Goal: Task Accomplishment & Management: Manage account settings

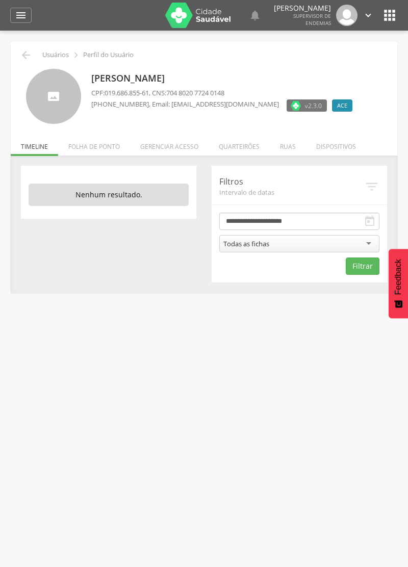
click at [186, 145] on li "Gerenciar acesso" at bounding box center [169, 144] width 78 height 24
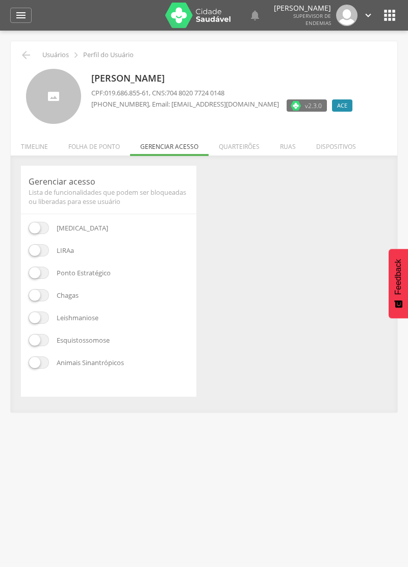
click at [250, 147] on li "Quarteirões" at bounding box center [238, 144] width 61 height 24
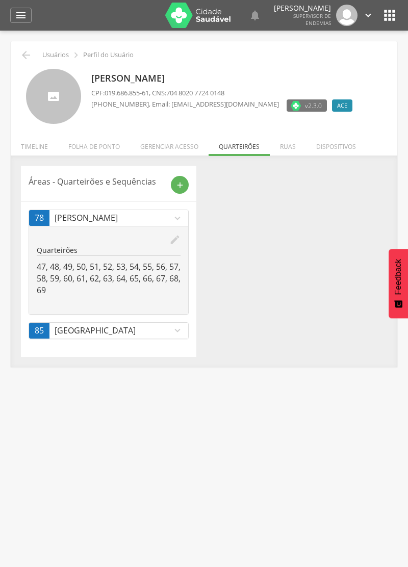
click at [178, 236] on icon "edit" at bounding box center [174, 239] width 11 height 11
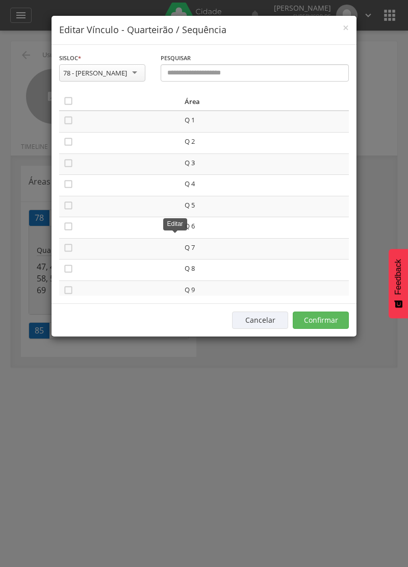
click at [68, 98] on icon "" at bounding box center [68, 101] width 10 height 10
click at [67, 98] on icon "" at bounding box center [68, 101] width 10 height 10
click at [335, 314] on button "Confirmar" at bounding box center [320, 319] width 56 height 17
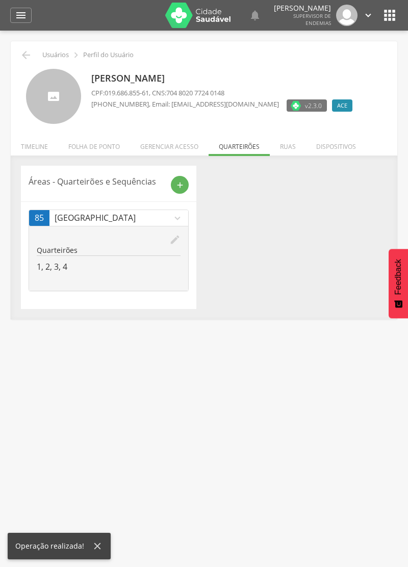
click at [185, 181] on div "add" at bounding box center [180, 185] width 18 height 18
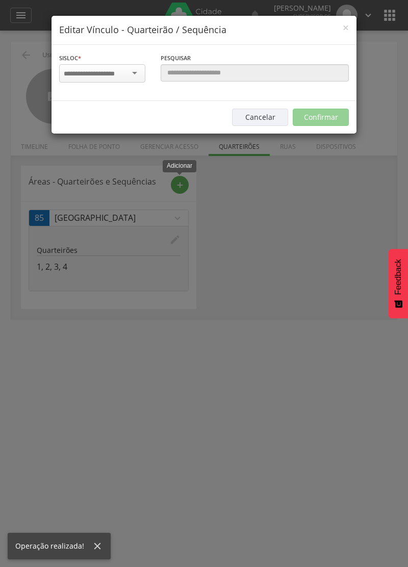
click at [100, 74] on input "select-one" at bounding box center [96, 73] width 64 height 9
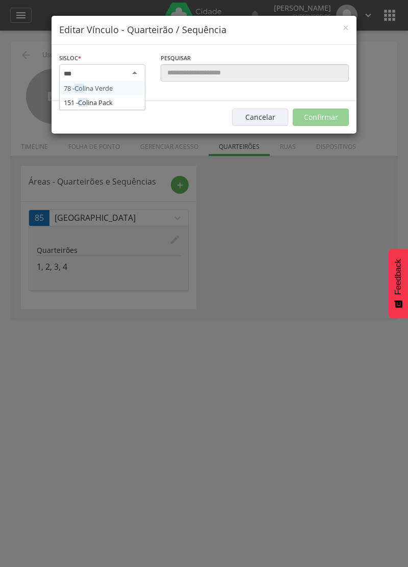
type input "****"
click at [100, 81] on div "78 - Coli na Verde 151 - Coli na Pack" at bounding box center [102, 74] width 86 height 21
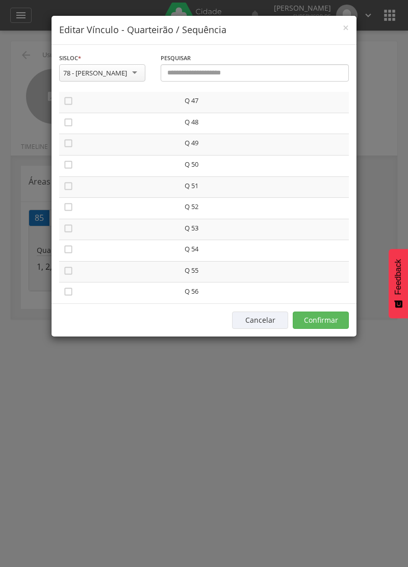
scroll to position [989, 0]
click at [65, 126] on icon "" at bounding box center [68, 126] width 10 height 10
click at [71, 108] on icon "" at bounding box center [68, 105] width 10 height 10
click at [65, 157] on td "" at bounding box center [119, 148] width 121 height 21
click at [70, 150] on icon "" at bounding box center [68, 147] width 10 height 10
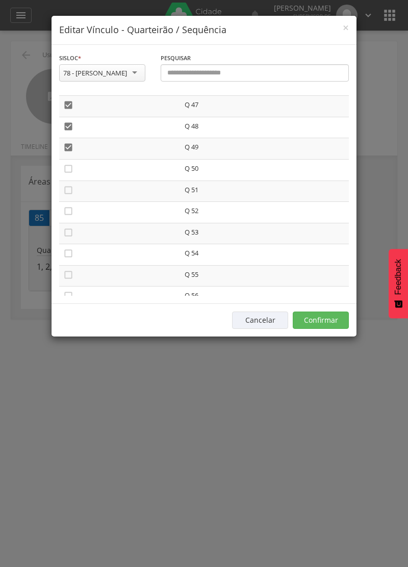
click at [69, 170] on icon "" at bounding box center [68, 169] width 10 height 10
click at [71, 192] on icon "" at bounding box center [68, 190] width 10 height 10
click at [69, 216] on icon "" at bounding box center [68, 211] width 10 height 10
click at [70, 232] on icon "" at bounding box center [68, 232] width 10 height 10
click at [69, 255] on icon "" at bounding box center [68, 253] width 10 height 10
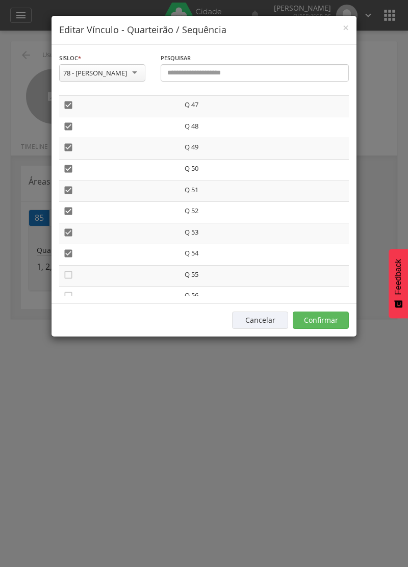
click at [69, 273] on icon "" at bounding box center [68, 275] width 10 height 10
click at [69, 296] on icon "" at bounding box center [68, 295] width 10 height 10
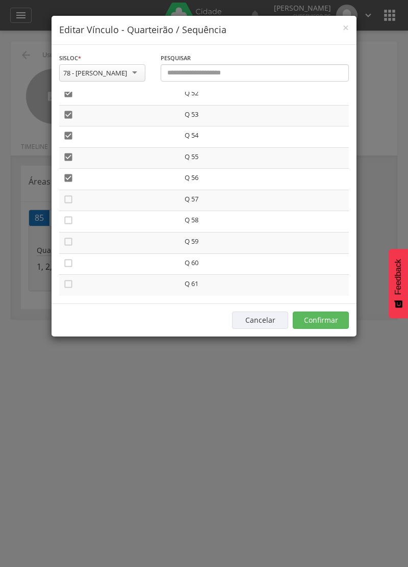
scroll to position [1108, 0]
click at [67, 202] on icon "" at bounding box center [68, 199] width 10 height 10
click at [71, 218] on icon "" at bounding box center [68, 220] width 10 height 10
click at [69, 244] on icon "" at bounding box center [68, 241] width 10 height 10
click at [69, 265] on icon "" at bounding box center [68, 262] width 10 height 10
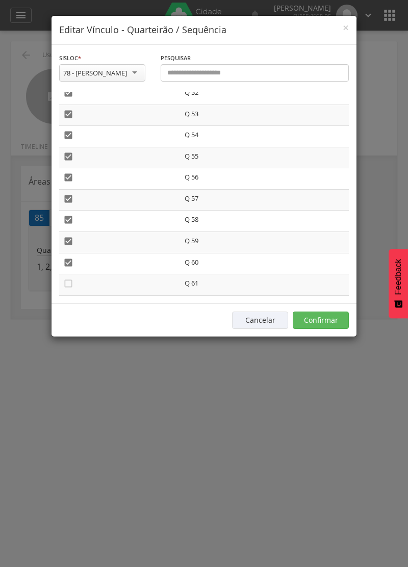
click at [68, 281] on icon "" at bounding box center [68, 283] width 10 height 10
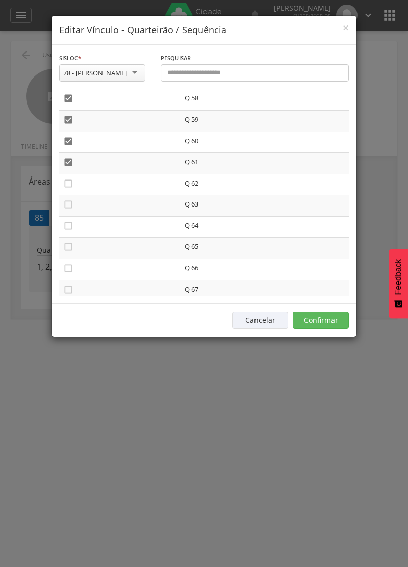
scroll to position [1229, 0]
click at [68, 182] on icon "" at bounding box center [68, 183] width 10 height 10
click at [66, 199] on icon "" at bounding box center [68, 204] width 10 height 10
click at [69, 227] on icon "" at bounding box center [68, 225] width 10 height 10
click at [67, 248] on icon "" at bounding box center [68, 246] width 10 height 10
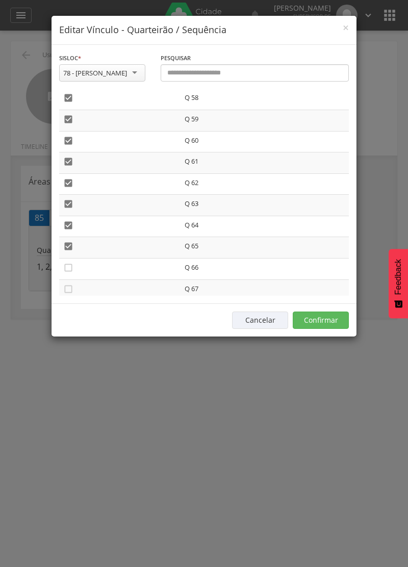
click at [65, 278] on td "" at bounding box center [119, 268] width 121 height 21
click at [68, 288] on icon "" at bounding box center [68, 289] width 10 height 10
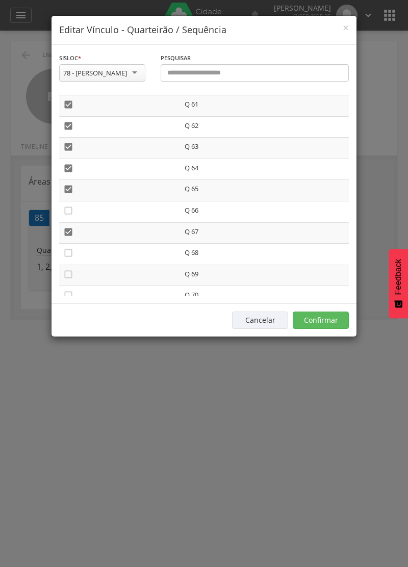
scroll to position [1287, 0]
click at [68, 207] on icon "" at bounding box center [68, 210] width 10 height 10
click at [67, 257] on icon "" at bounding box center [68, 252] width 10 height 10
click at [64, 273] on icon "" at bounding box center [68, 274] width 10 height 10
click at [330, 320] on button "Confirmar" at bounding box center [320, 319] width 56 height 17
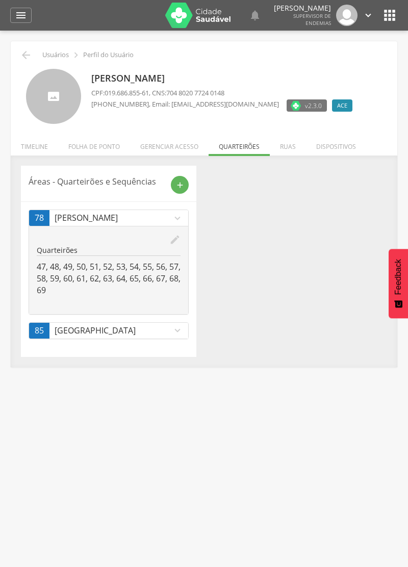
click at [30, 52] on icon "" at bounding box center [26, 55] width 12 height 12
